Goal: Task Accomplishment & Management: Complete application form

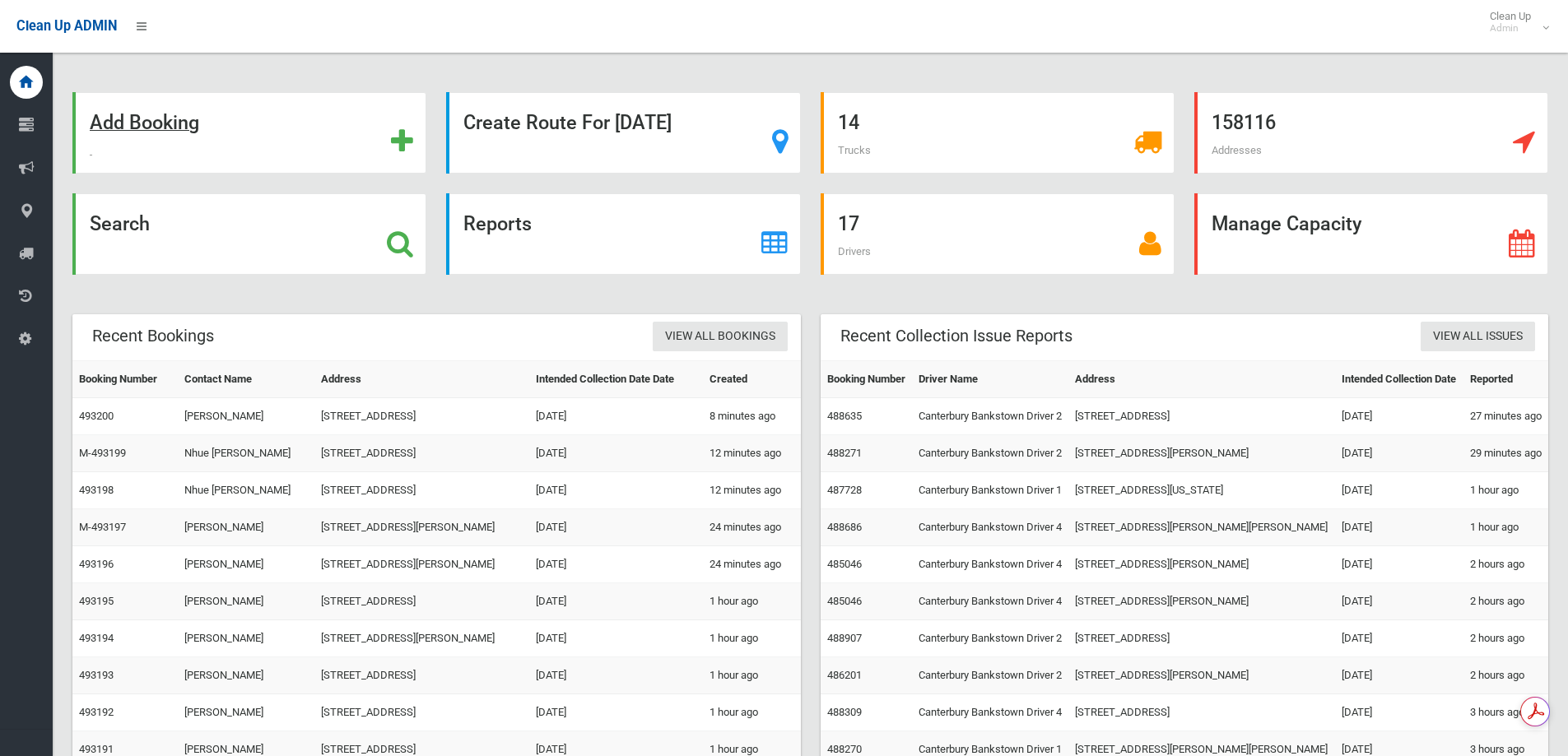
click at [270, 139] on div "Add Booking" at bounding box center [249, 133] width 354 height 82
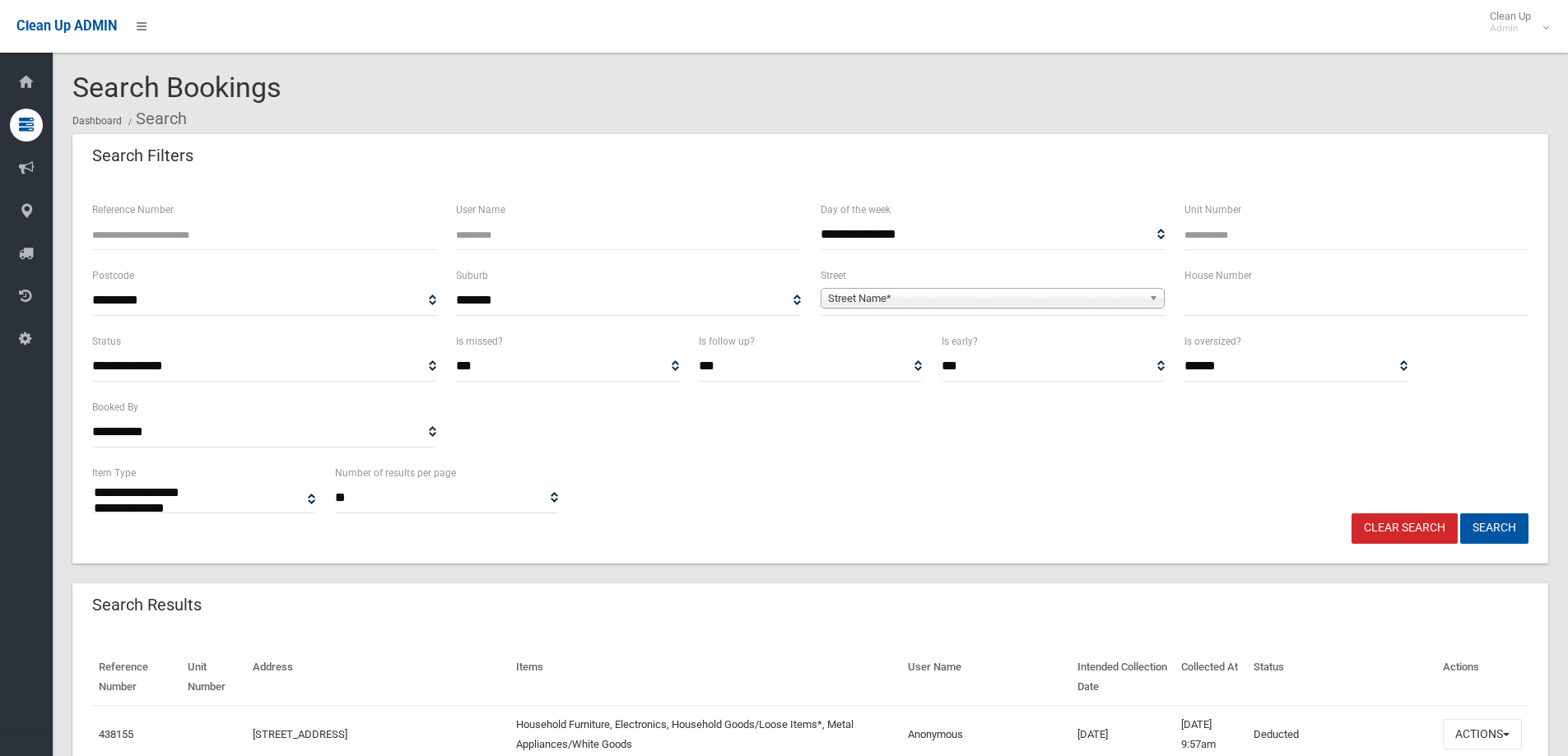
select select
